Goal: Information Seeking & Learning: Learn about a topic

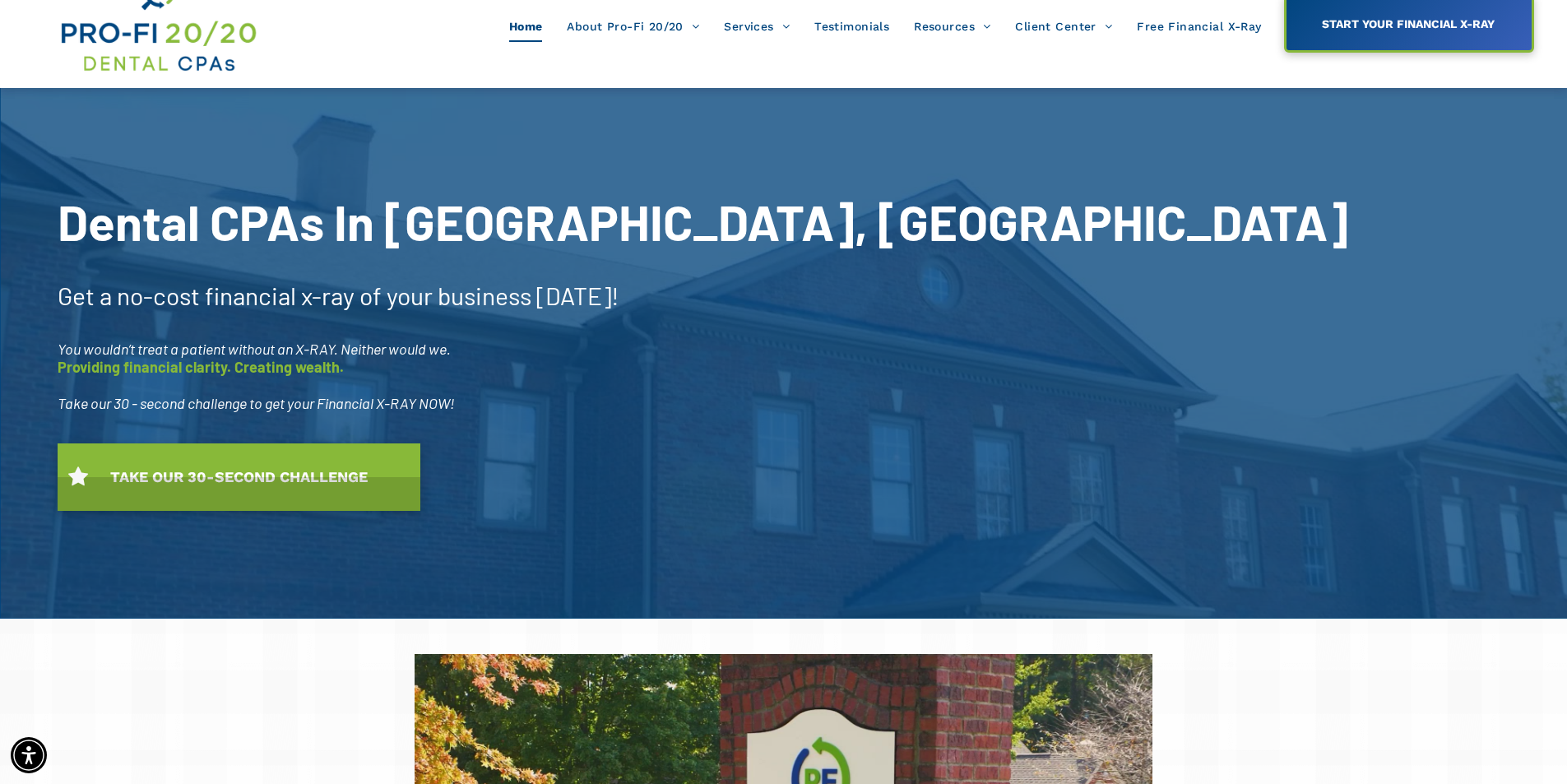
scroll to position [82, 0]
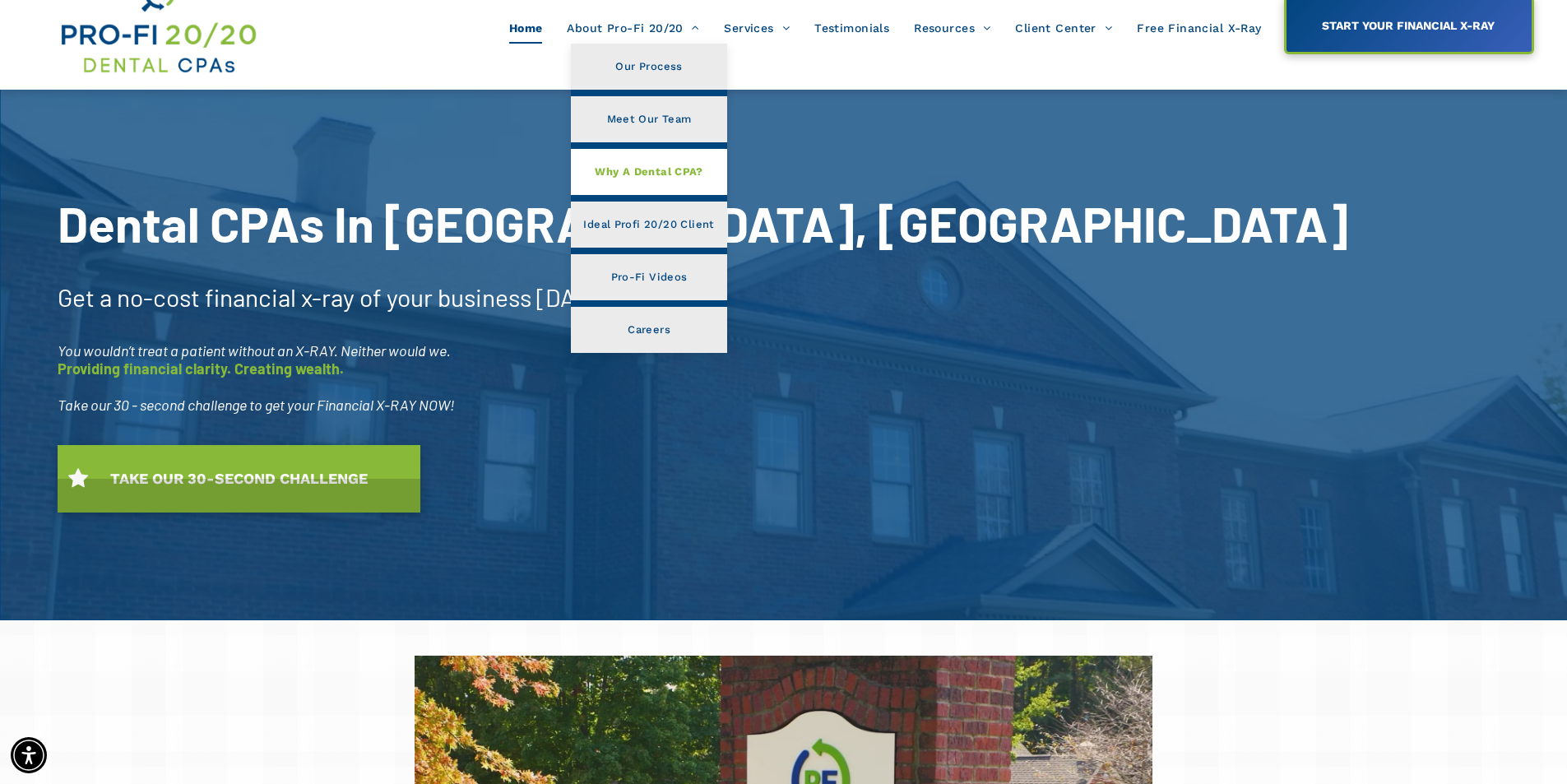
click at [639, 179] on span "Why A Dental CPA?" at bounding box center [649, 172] width 109 height 21
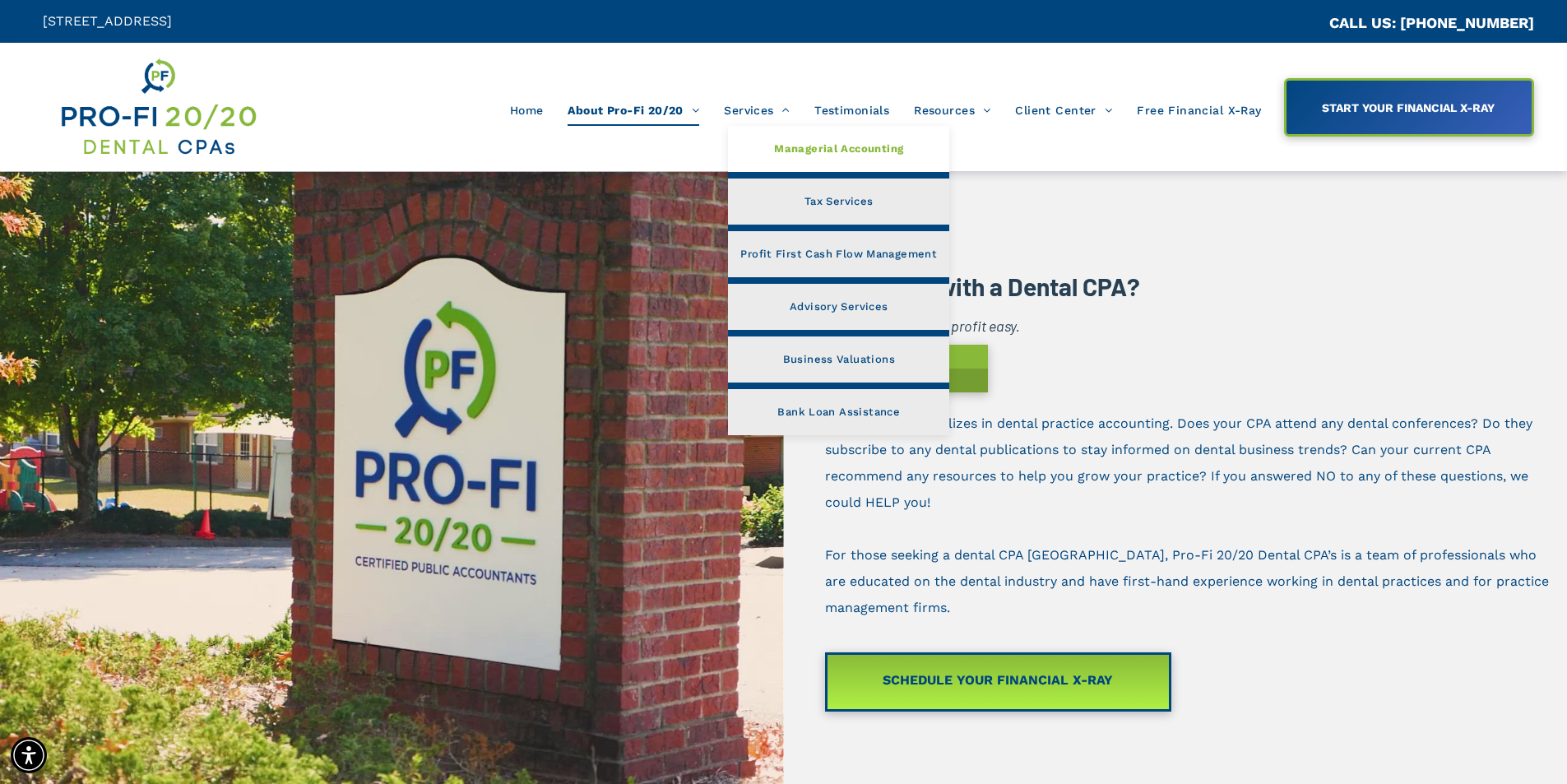
click at [785, 141] on span "Managerial Accounting" at bounding box center [838, 148] width 129 height 21
